Goal: Task Accomplishment & Management: Complete application form

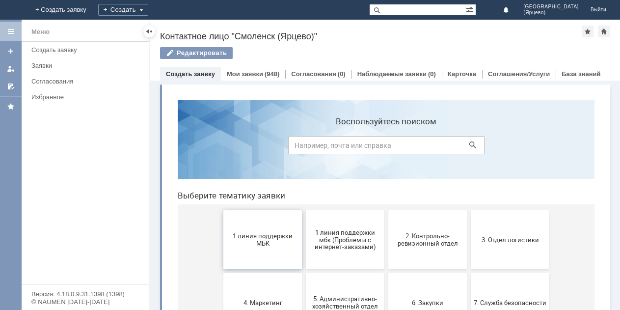
click at [239, 240] on span "1 линия поддержки МБК" at bounding box center [262, 239] width 73 height 15
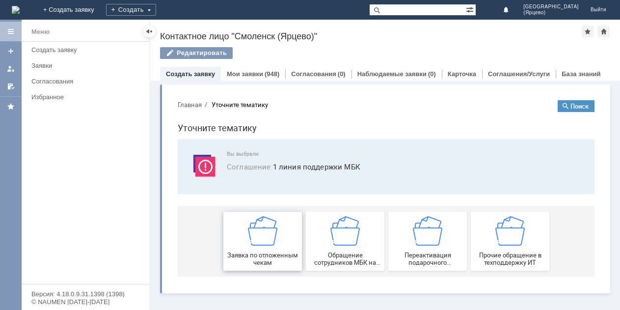
click at [240, 240] on div "Заявка по отложенным чекам" at bounding box center [262, 241] width 73 height 50
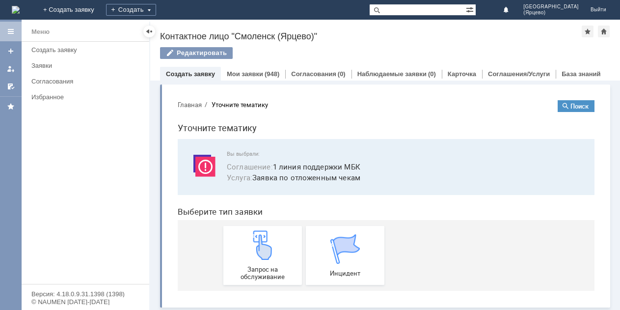
click at [240, 240] on div "Запрос на обслуживание" at bounding box center [262, 255] width 73 height 50
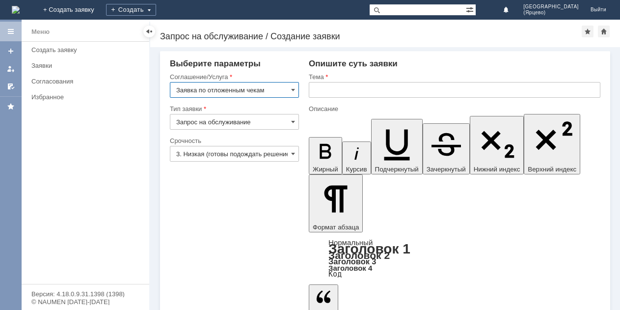
click at [234, 155] on input "3. Низкая (готовы подождать решение)" at bounding box center [234, 154] width 129 height 16
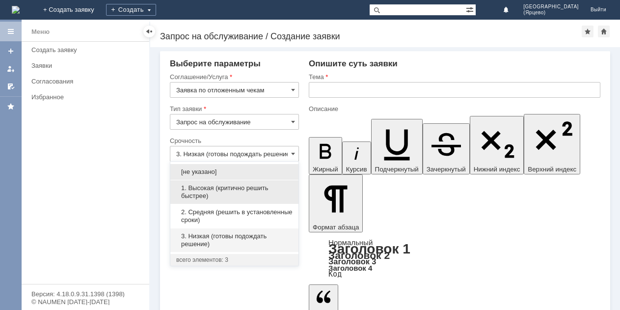
click at [224, 195] on span "1. Высокая (критично решить быстрее)" at bounding box center [234, 192] width 116 height 16
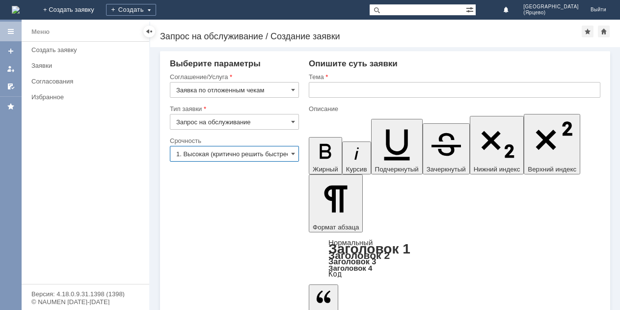
type input "1. Высокая (критично решить быстрее)"
click at [349, 91] on input "text" at bounding box center [455, 90] width 292 height 16
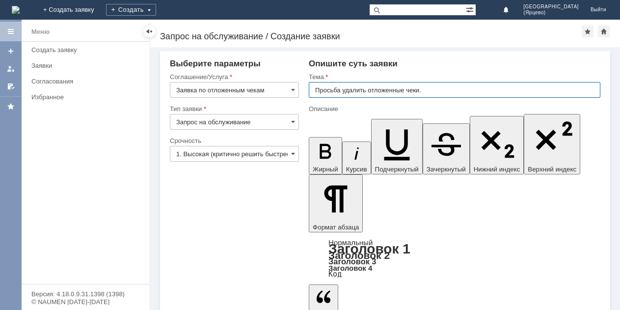
type input "Просьба удалить отложенные чеки."
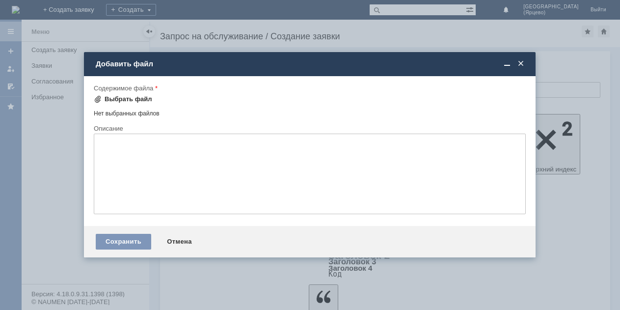
click at [130, 99] on div "Выбрать файл" at bounding box center [129, 99] width 48 height 8
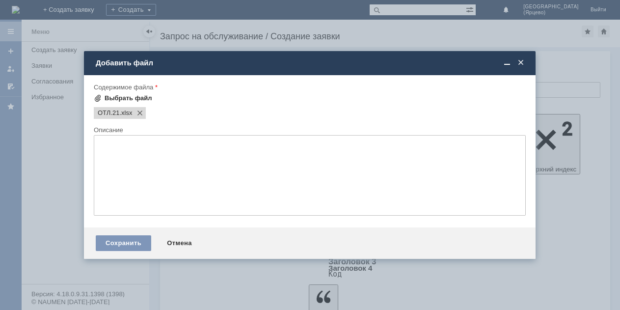
click at [128, 97] on div "Выбрать файл" at bounding box center [129, 98] width 48 height 8
click at [128, 239] on div "Сохранить" at bounding box center [123, 243] width 55 height 16
